Goal: Transaction & Acquisition: Book appointment/travel/reservation

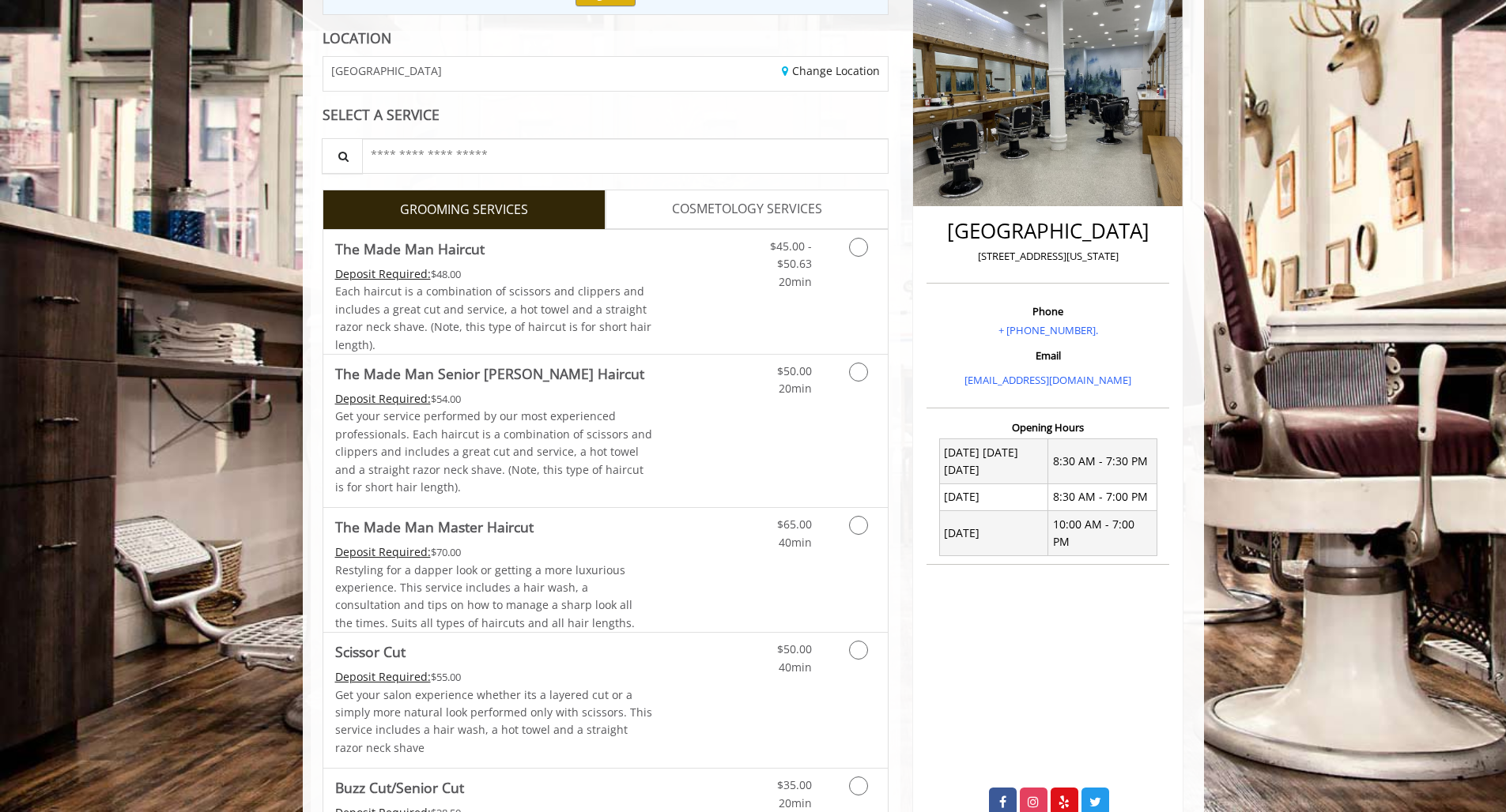
scroll to position [215, 0]
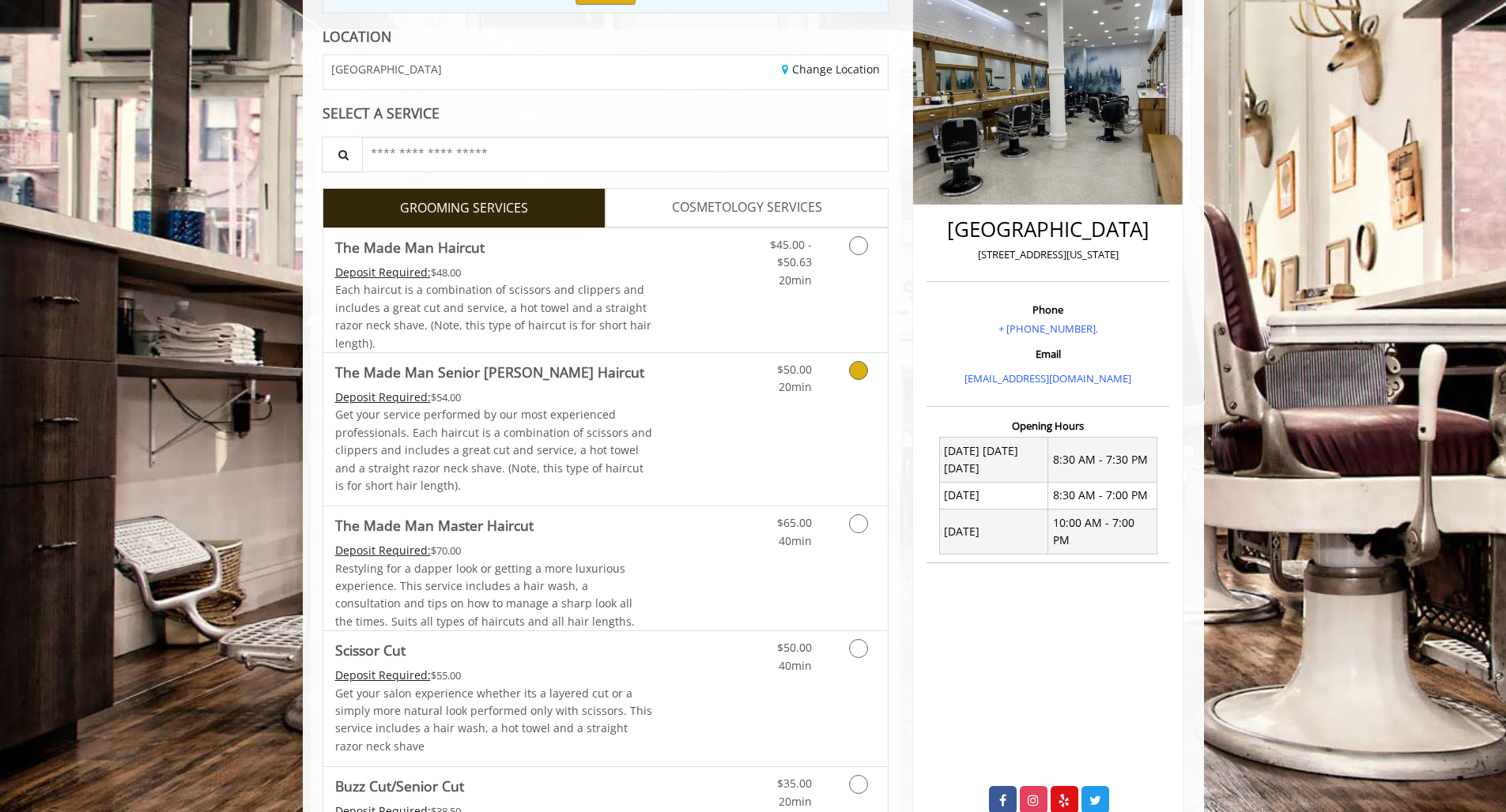
click at [860, 366] on icon "Grooming services" at bounding box center [859, 371] width 19 height 19
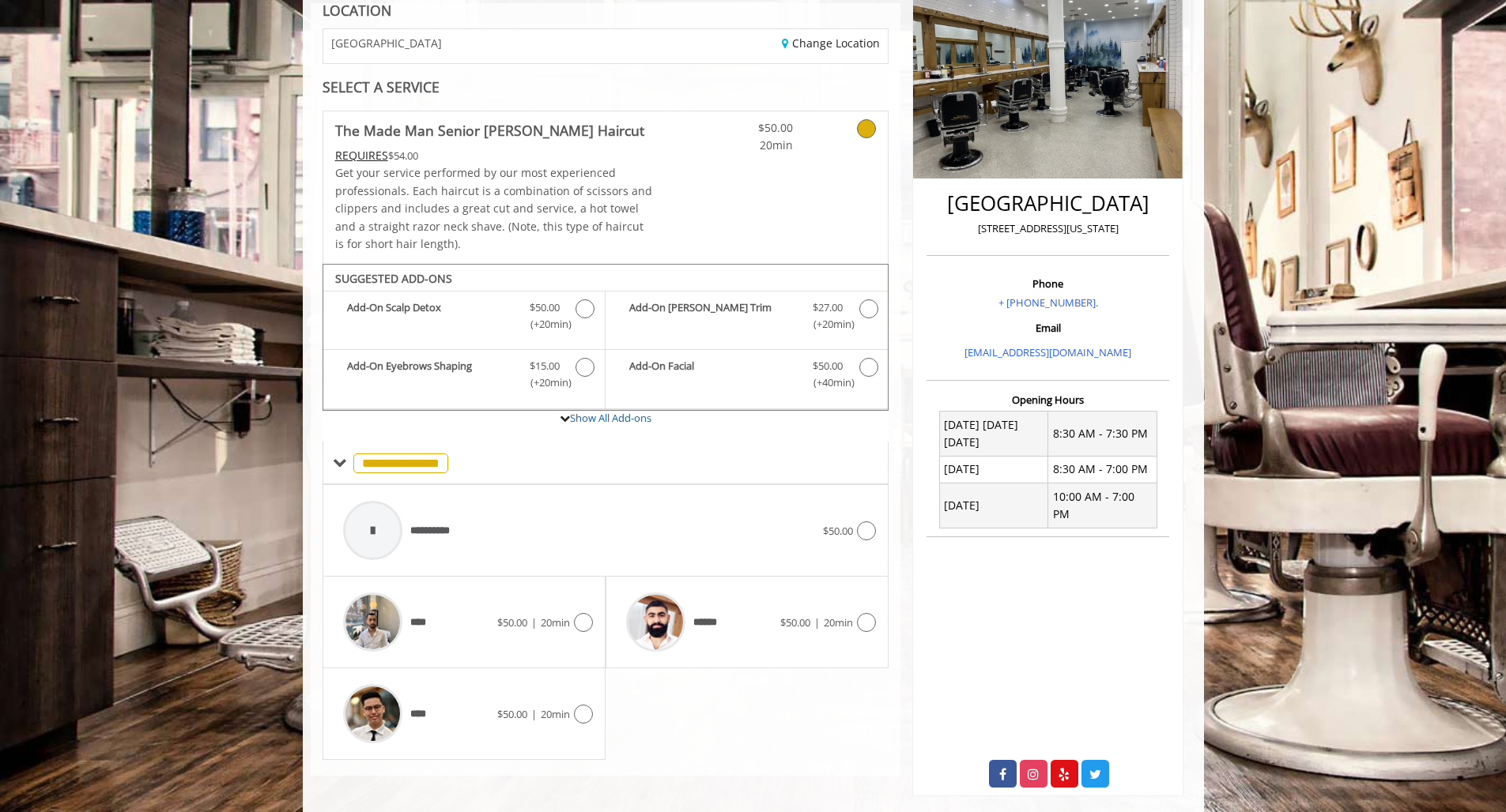
scroll to position [240, 0]
click at [658, 619] on img at bounding box center [655, 622] width 59 height 59
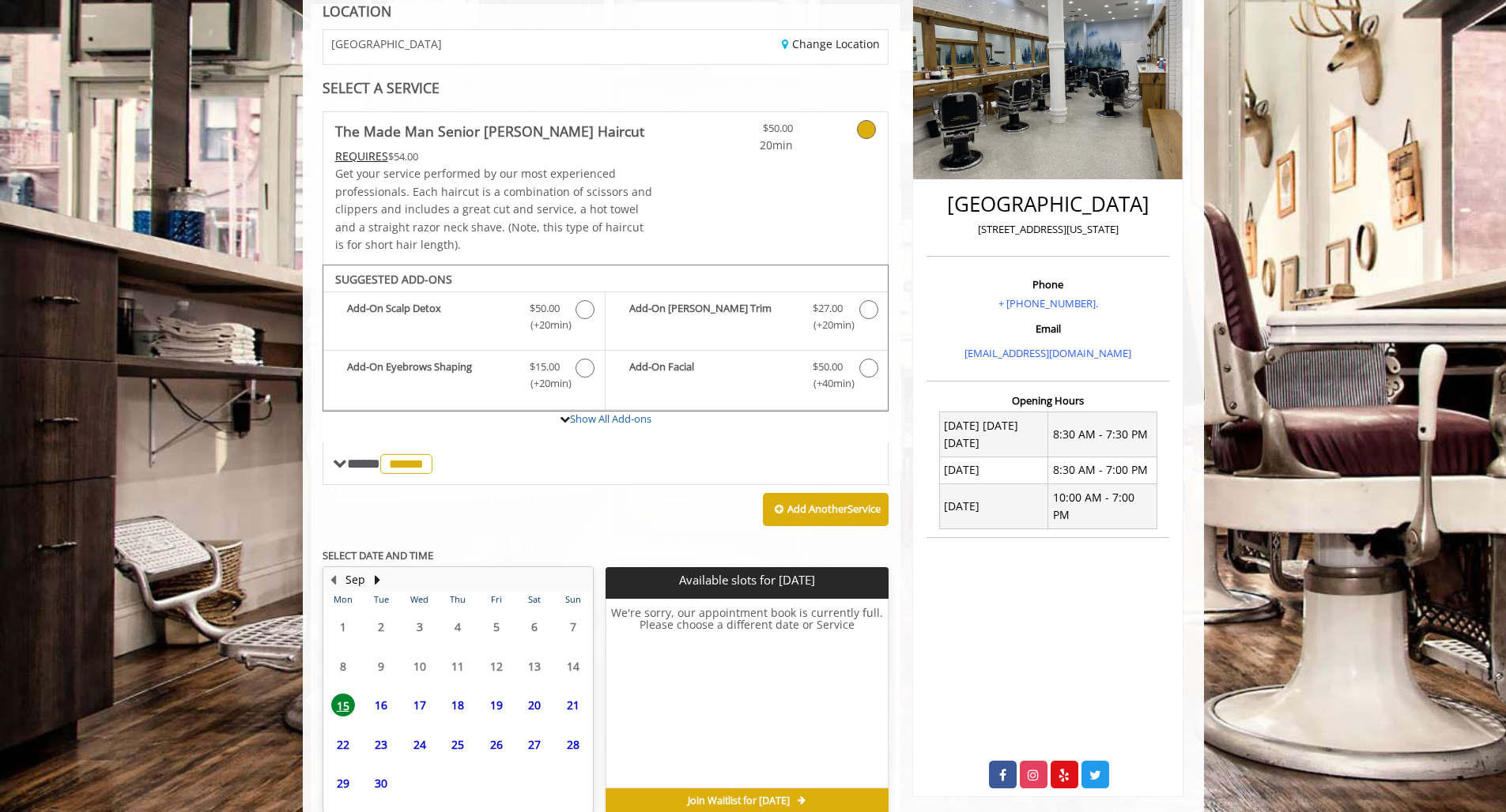
scroll to position [310, 0]
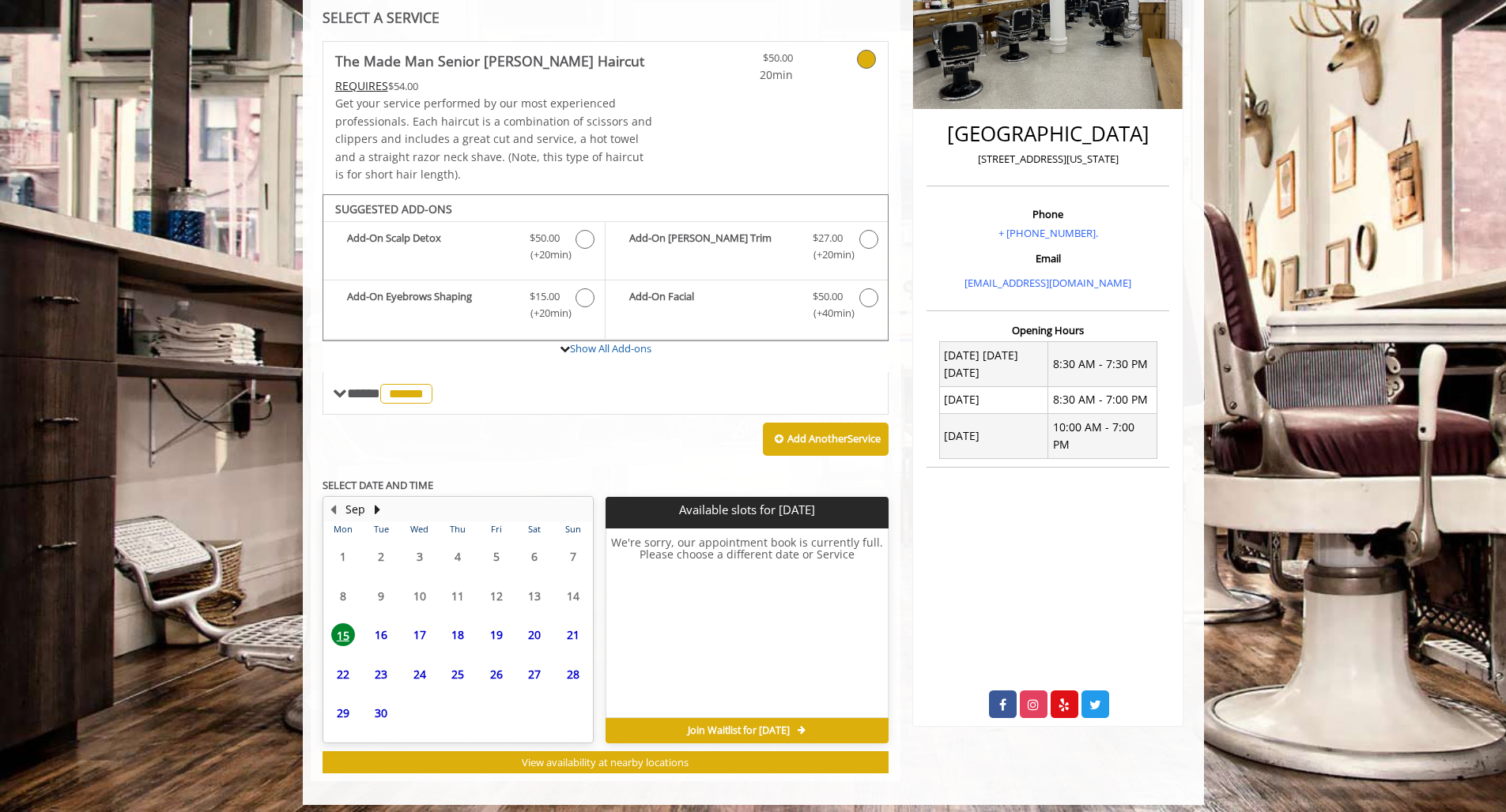
click at [419, 623] on span "17" at bounding box center [419, 634] width 24 height 23
click at [384, 623] on span "16" at bounding box center [381, 634] width 24 height 23
click at [502, 627] on span "19" at bounding box center [496, 634] width 24 height 23
click at [533, 624] on span "20" at bounding box center [534, 634] width 24 height 23
click at [570, 625] on span "21" at bounding box center [572, 634] width 24 height 23
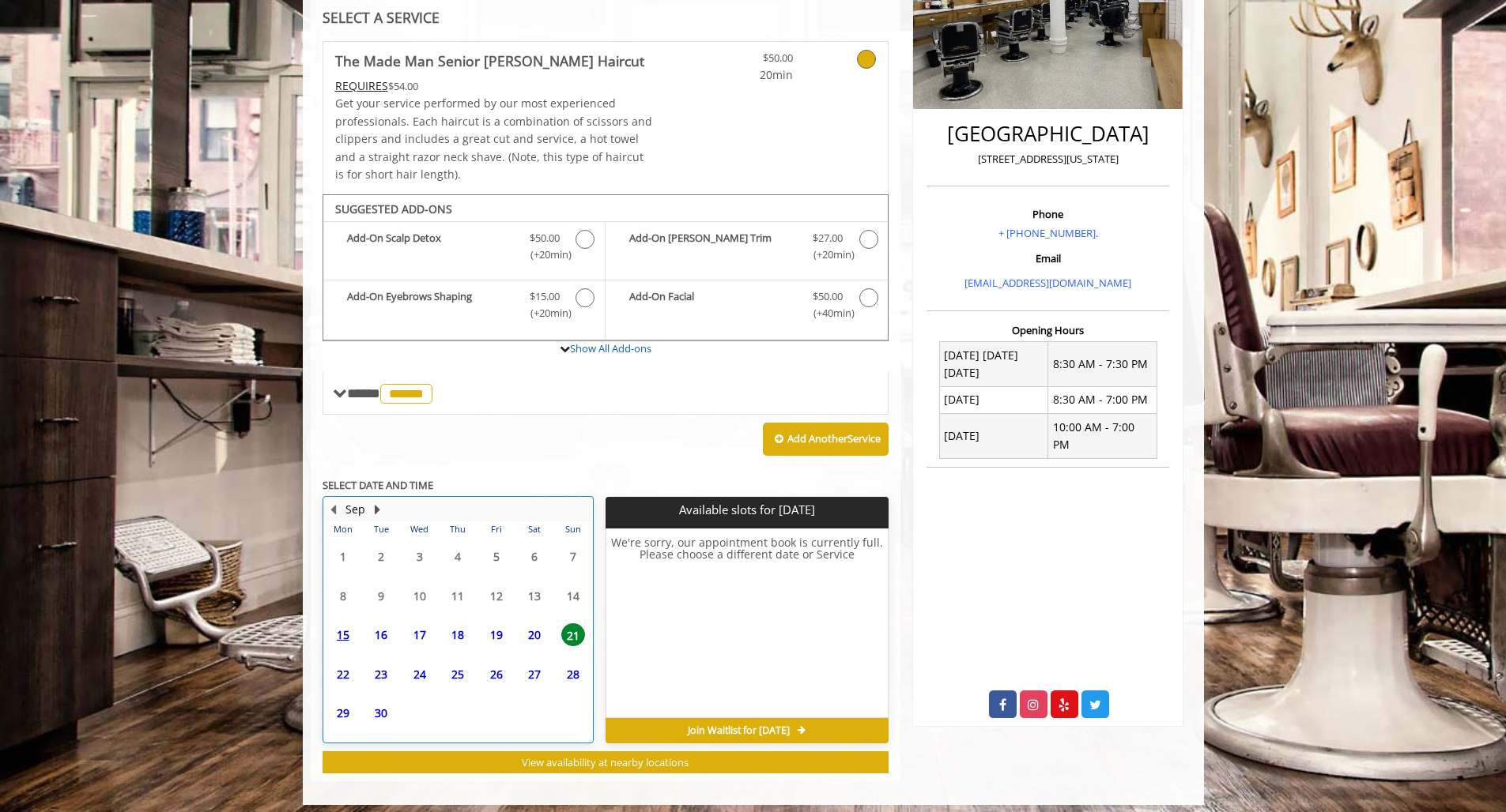
click at [375, 501] on button "Next Month" at bounding box center [378, 510] width 12 height 18
click at [339, 504] on button "Previous Month" at bounding box center [333, 510] width 12 height 18
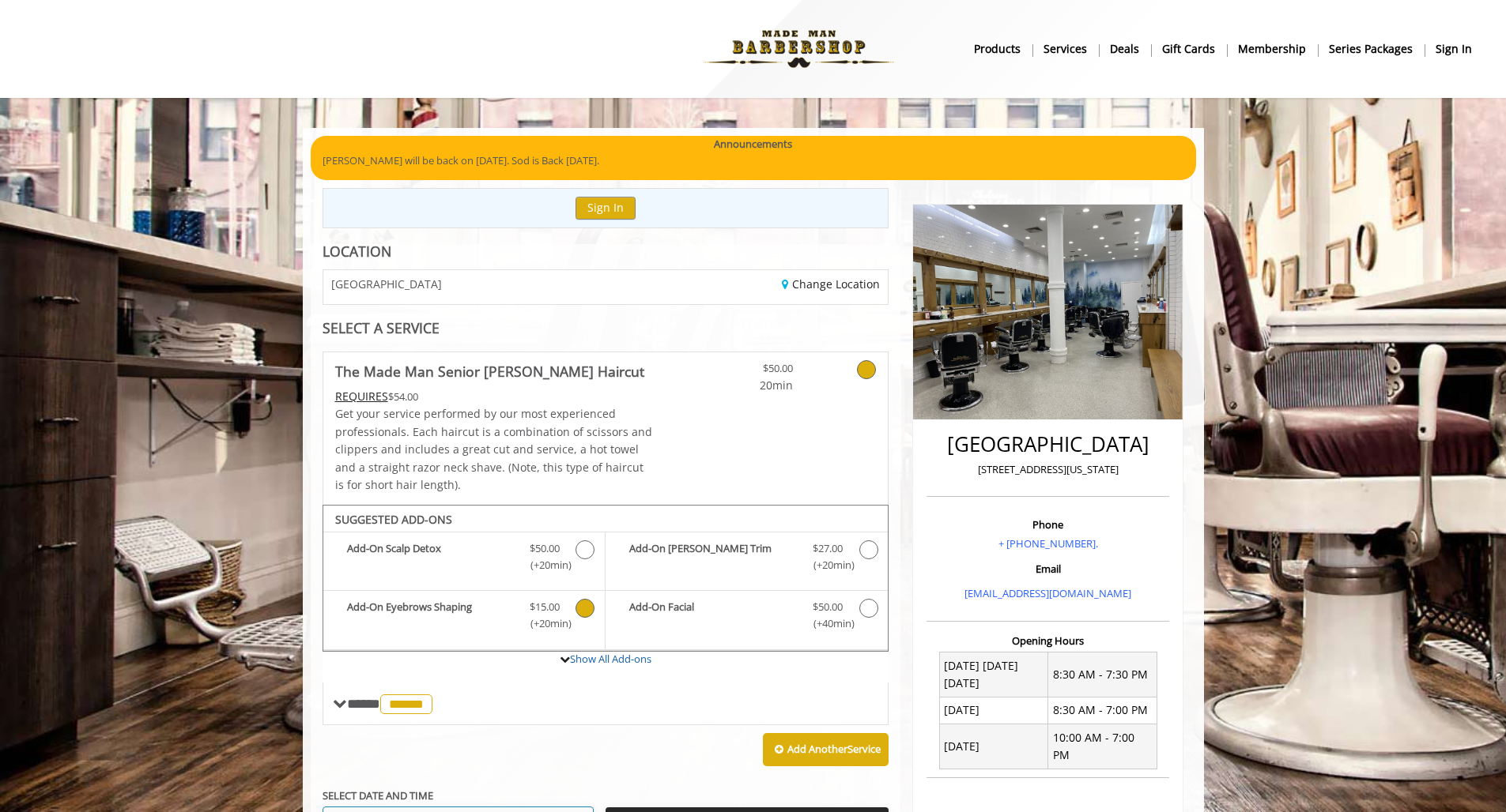
scroll to position [0, 0]
click at [615, 207] on button "Sign In" at bounding box center [606, 208] width 60 height 23
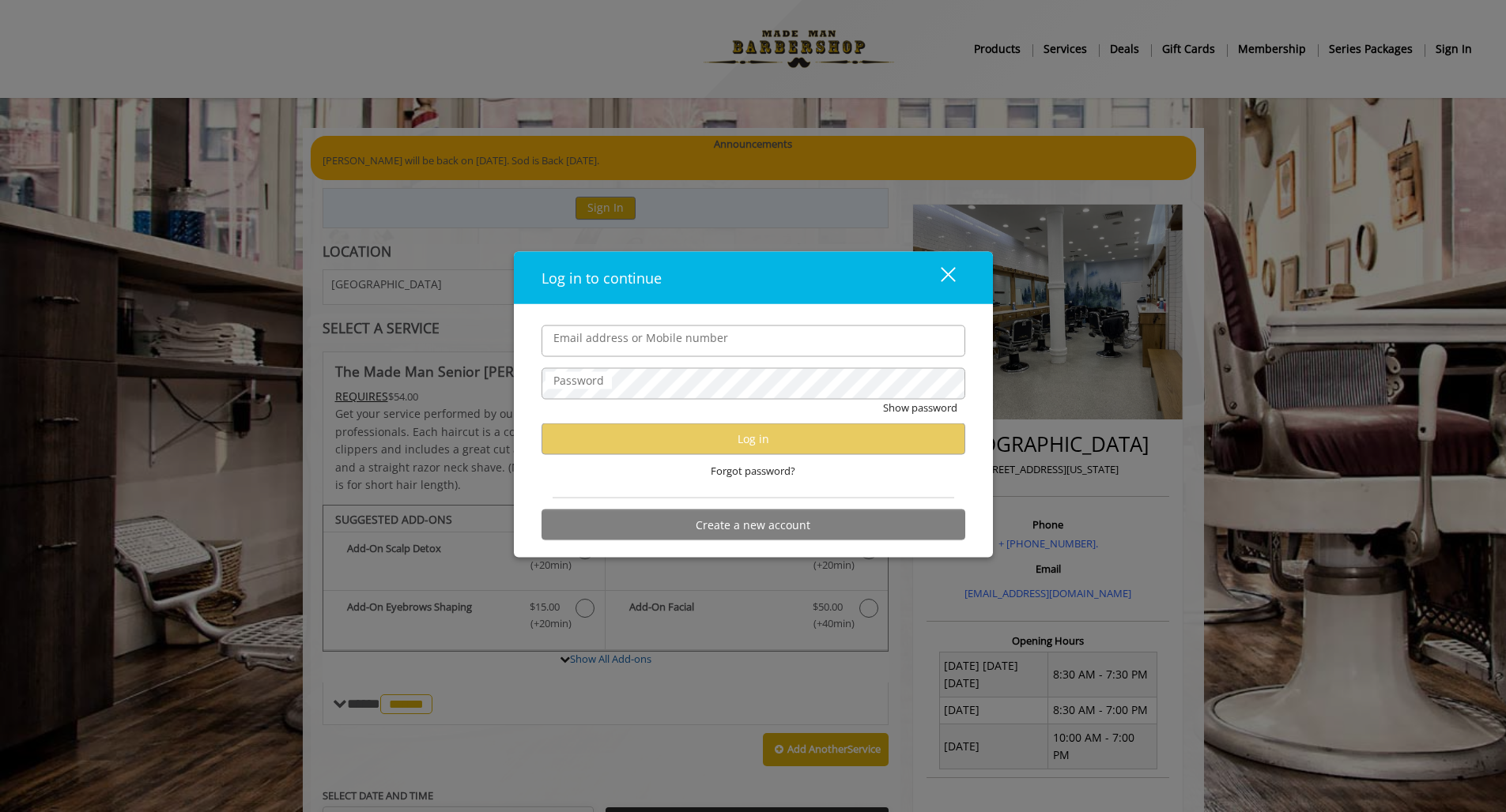
click at [623, 346] on input "Email address or Mobile number" at bounding box center [753, 341] width 424 height 32
click at [898, 411] on button "Show password" at bounding box center [920, 407] width 75 height 17
click at [641, 342] on label "Email address or Mobile number" at bounding box center [640, 337] width 191 height 18
click at [641, 342] on input "Email address or Mobile number" at bounding box center [753, 341] width 424 height 32
type input "**********"
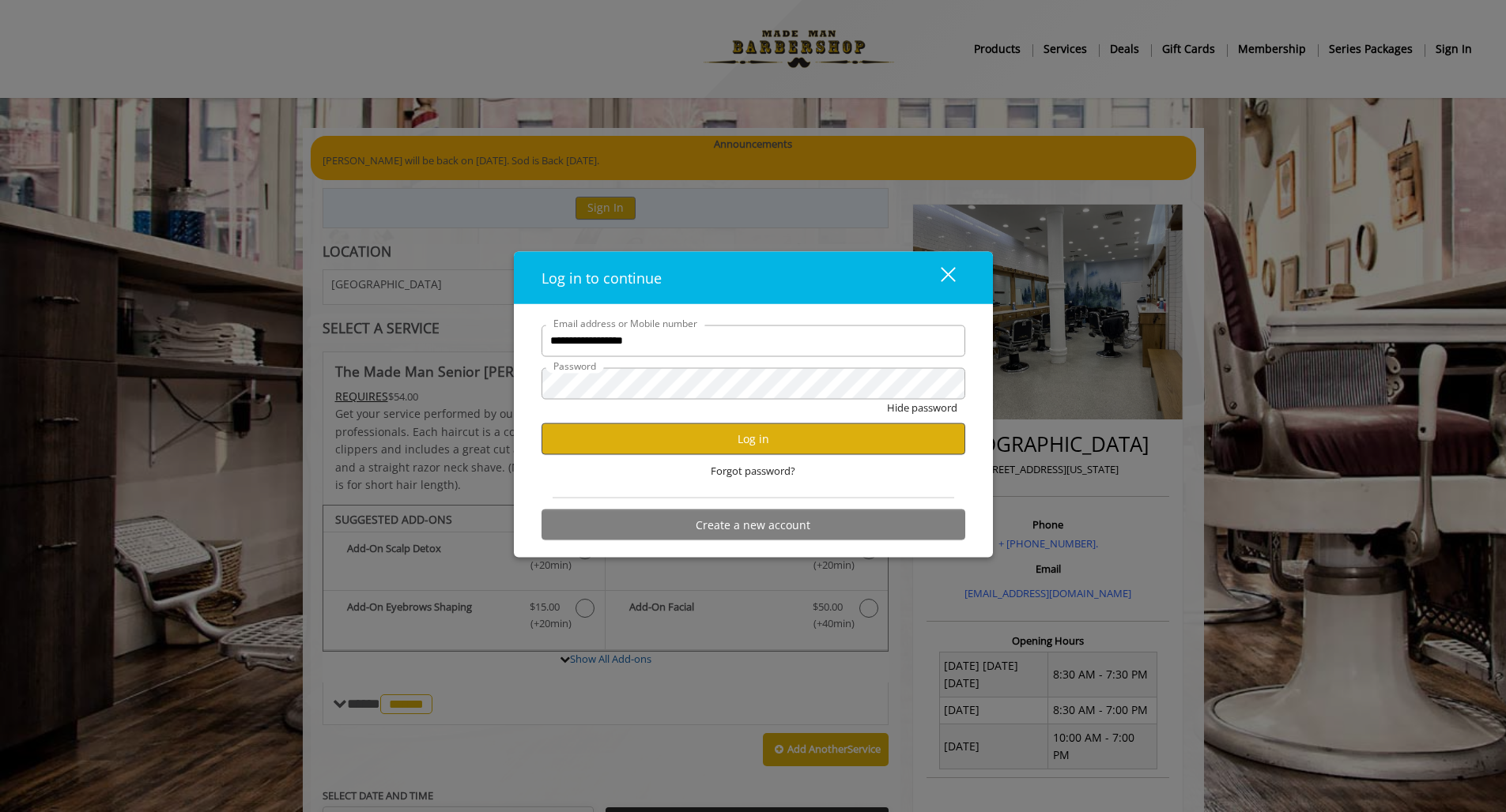
click at [747, 439] on button "Log in" at bounding box center [753, 439] width 424 height 31
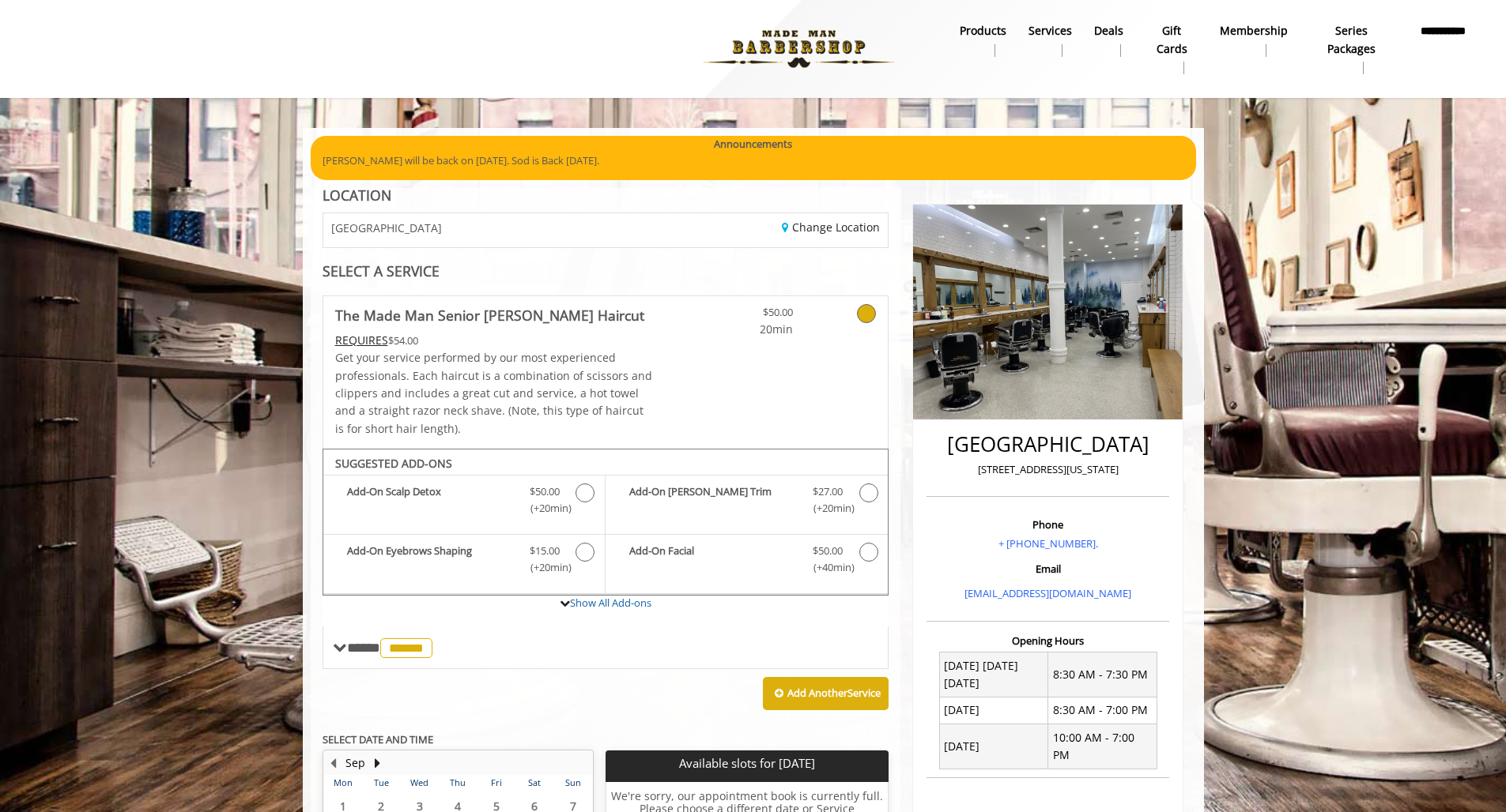
scroll to position [0, 1]
click at [983, 33] on b "products" at bounding box center [983, 31] width 47 height 18
